Goal: Find specific page/section: Find specific page/section

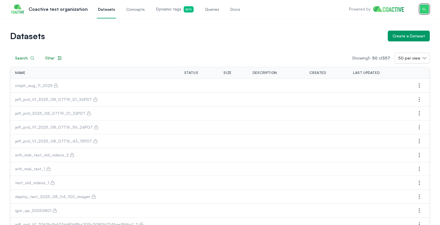
click at [424, 8] on img "button" at bounding box center [424, 9] width 9 height 9
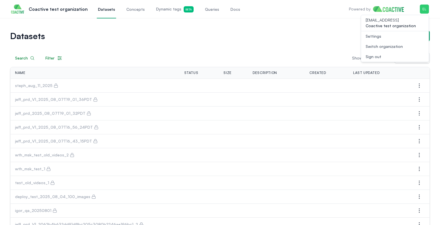
click at [390, 44] on div "Switch organization" at bounding box center [384, 47] width 37 height 6
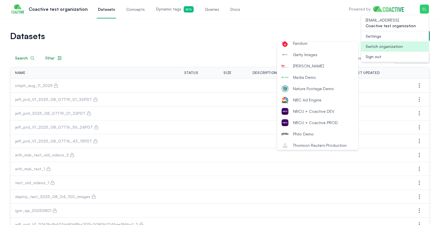
scroll to position [84, 0]
click at [314, 111] on span "NBCU + Coactive DEV" at bounding box center [313, 111] width 41 height 6
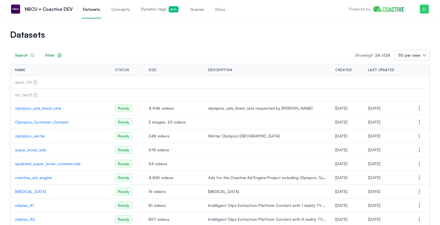
click at [151, 8] on span "Dynamic tags Beta" at bounding box center [159, 9] width 37 height 6
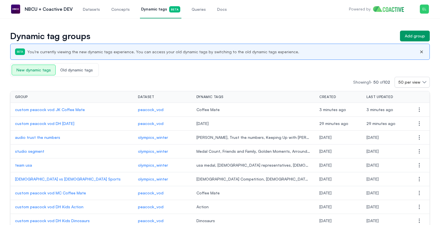
scroll to position [23, 0]
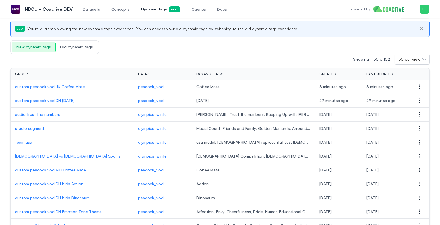
click at [36, 126] on p "studio segment" at bounding box center [72, 129] width 114 height 6
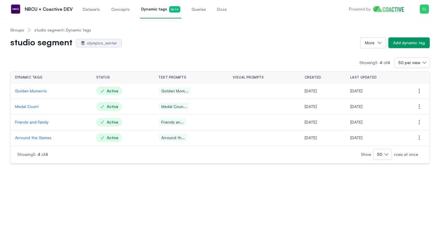
click at [34, 90] on p "Golden Moments" at bounding box center [51, 91] width 72 height 6
